Goal: Check status: Check status

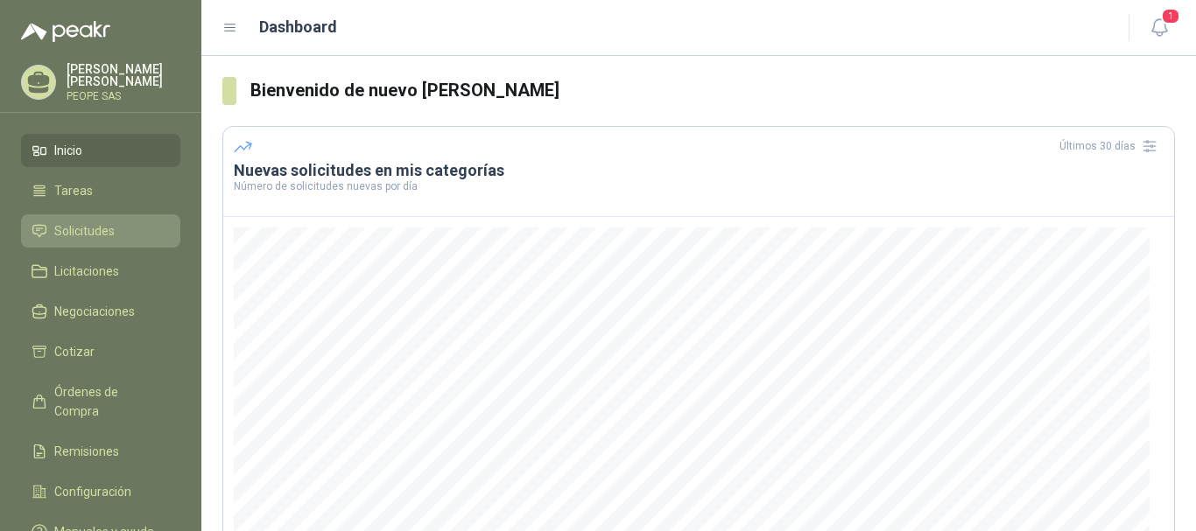
click at [98, 236] on span "Solicitudes" at bounding box center [84, 230] width 60 height 19
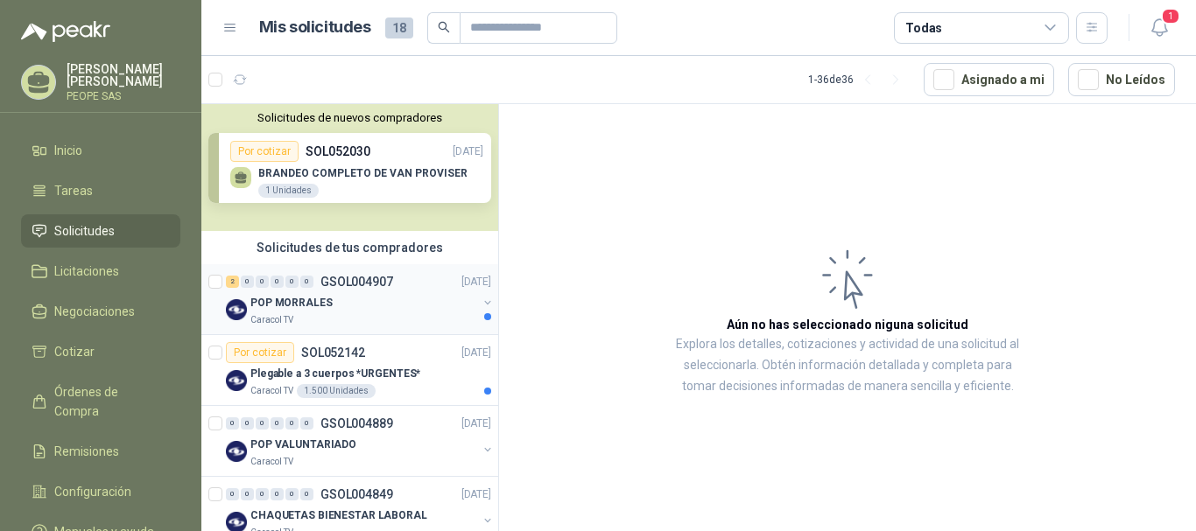
click at [341, 301] on div "POP MORRALES" at bounding box center [363, 302] width 227 height 21
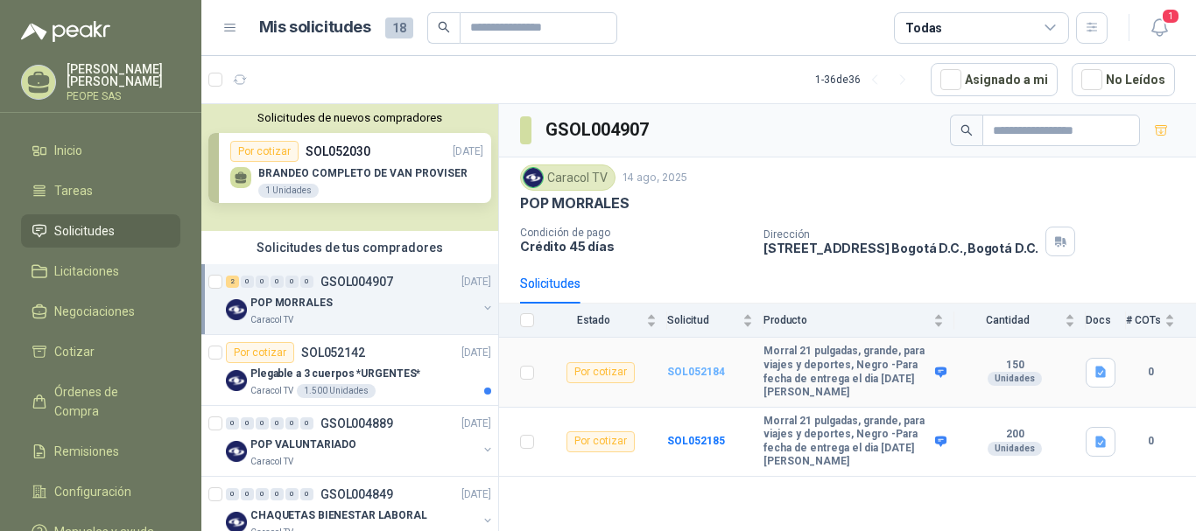
click at [678, 372] on b "SOL052184" at bounding box center [696, 372] width 58 height 12
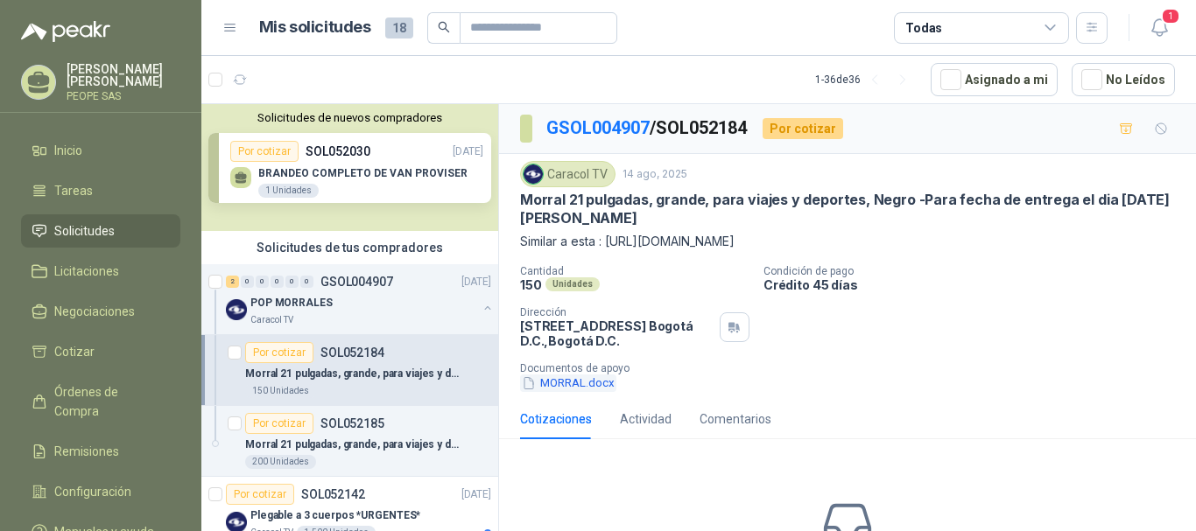
click at [568, 382] on button "MORRAL.docx" at bounding box center [568, 384] width 96 height 18
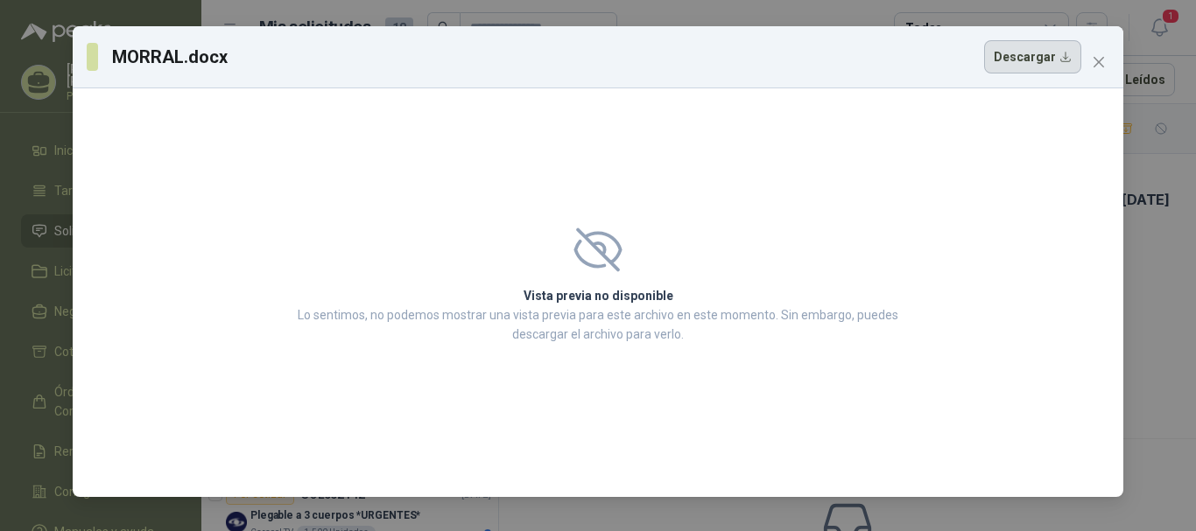
click at [997, 49] on button "Descargar" at bounding box center [1032, 56] width 97 height 33
click at [1092, 62] on icon "close" at bounding box center [1099, 62] width 14 height 14
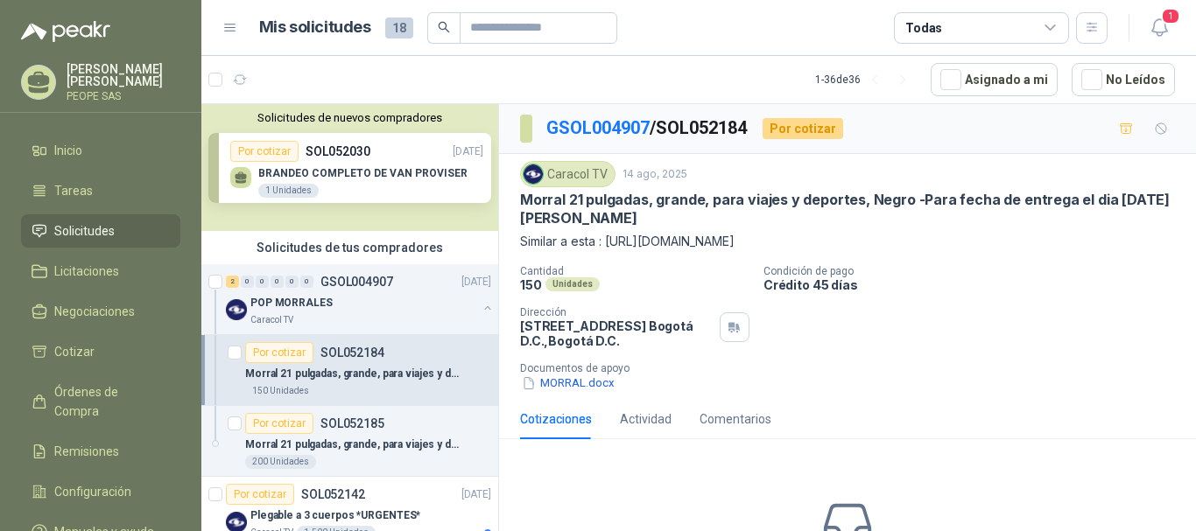
click at [346, 166] on div "Solicitudes de nuevos compradores Por cotizar SOL052030 [DATE] BRANDEO COMPLETO…" at bounding box center [349, 167] width 297 height 127
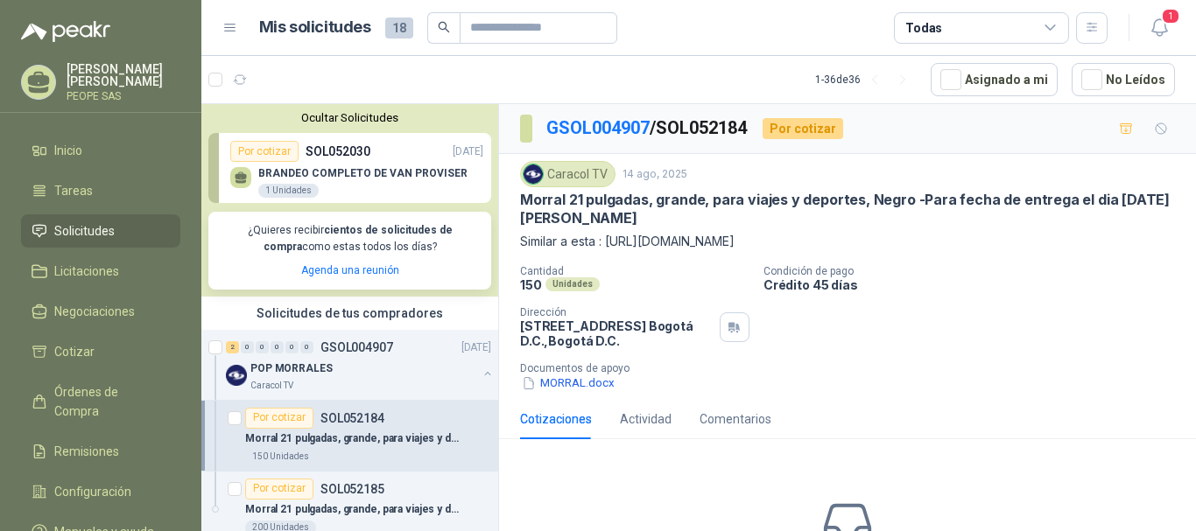
click at [345, 170] on p "BRANDEO COMPLETO DE VAN PROVISER" at bounding box center [362, 173] width 209 height 12
